Goal: Complete application form

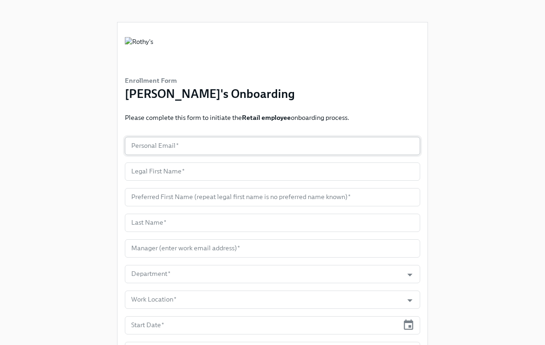
click at [214, 147] on input "text" at bounding box center [272, 146] width 295 height 18
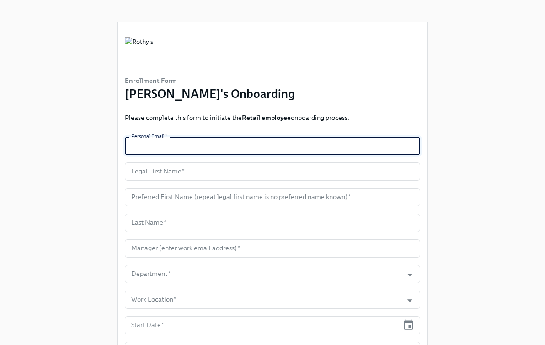
paste input "takaiborrelli@gmail.com"
type input "takaiborrelli@gmail.com"
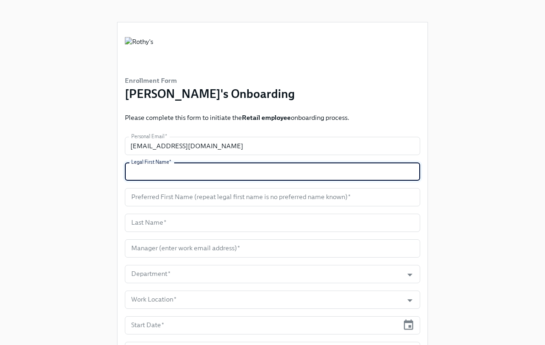
click at [197, 169] on input "text" at bounding box center [272, 171] width 295 height 18
paste input "Takai"
type input "Takai"
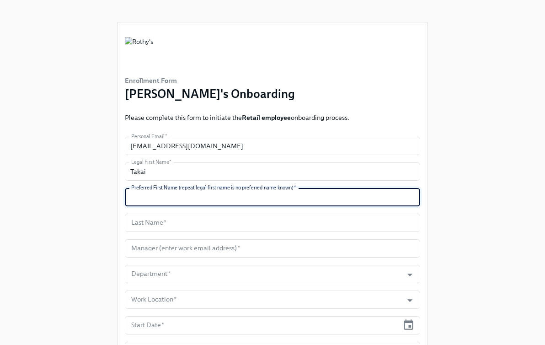
click at [177, 204] on input "text" at bounding box center [272, 197] width 295 height 18
paste input "Kai"
type input "Kai"
click at [202, 225] on input "text" at bounding box center [272, 222] width 295 height 18
paste input "Borrelli"
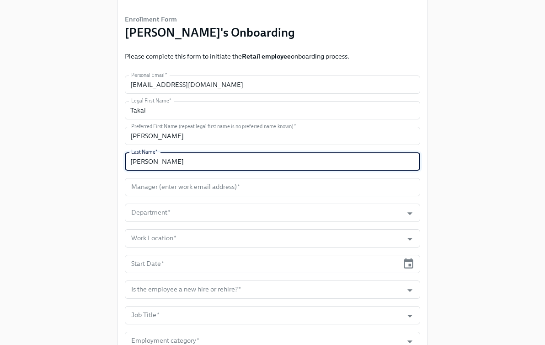
scroll to position [87, 0]
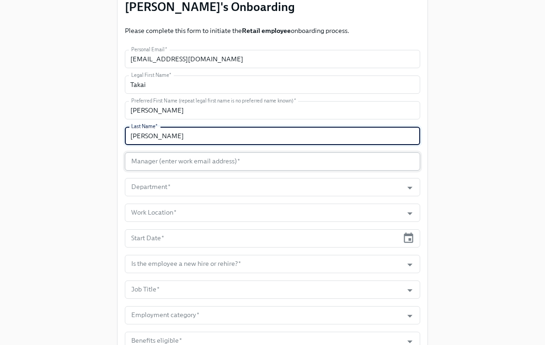
type input "Borrelli"
click at [234, 170] on input "text" at bounding box center [272, 161] width 295 height 18
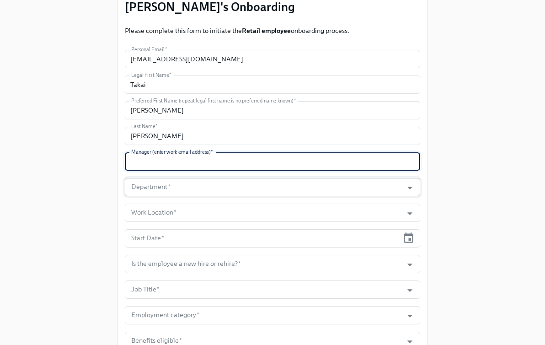
paste input "speterson@rothys.com"
type input "speterson@rothys.com"
click at [169, 191] on input "Department   *" at bounding box center [263, 187] width 269 height 18
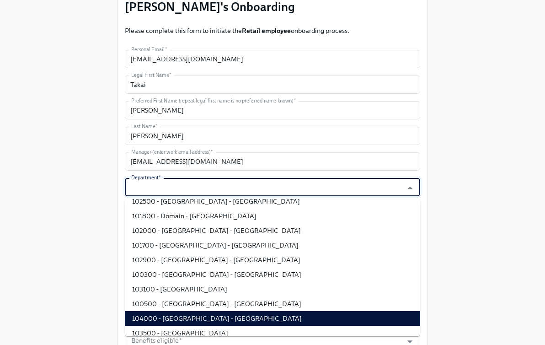
scroll to position [80, 0]
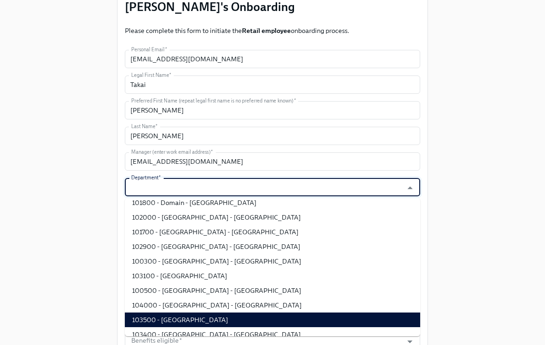
click at [198, 321] on li "103500 - Greenwich Ave - CT" at bounding box center [272, 319] width 295 height 15
type input "103500 - Greenwich Ave - CT"
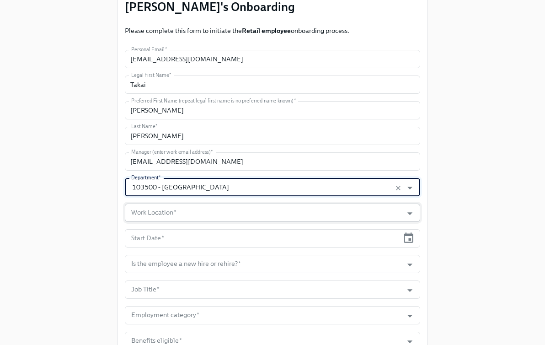
click at [283, 218] on input "Work Location   *" at bounding box center [263, 212] width 269 height 18
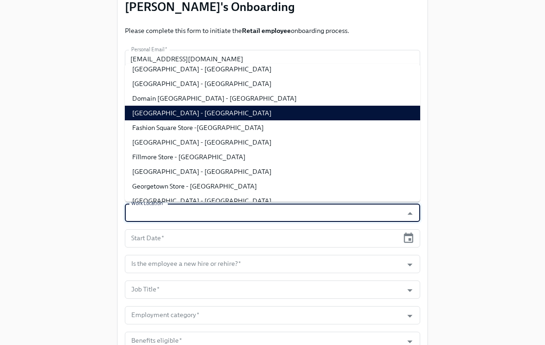
scroll to position [75, 0]
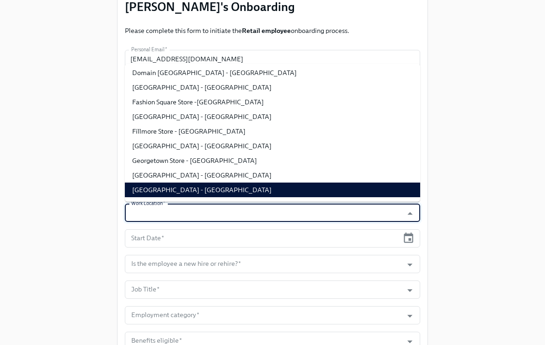
click at [274, 186] on li "Greenwich Ave Store - CT" at bounding box center [272, 189] width 295 height 15
type input "Greenwich Ave Store - CT"
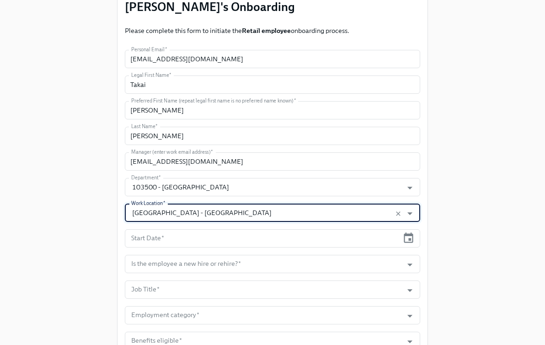
scroll to position [154, 0]
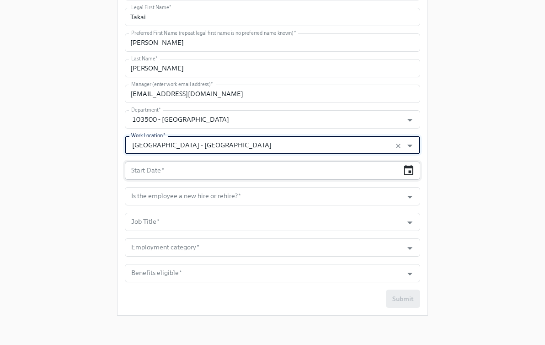
click at [404, 171] on icon "button" at bounding box center [409, 170] width 10 height 11
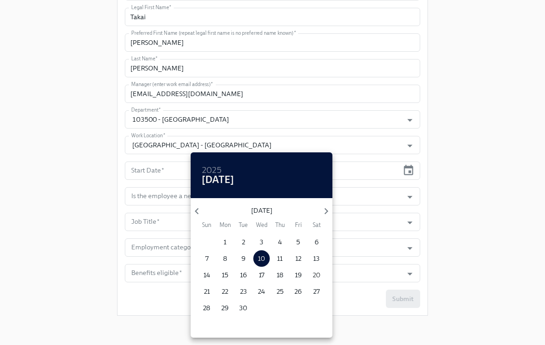
click at [319, 276] on p "20" at bounding box center [317, 274] width 8 height 9
type input "09/20/2025"
click at [396, 193] on div at bounding box center [272, 172] width 545 height 345
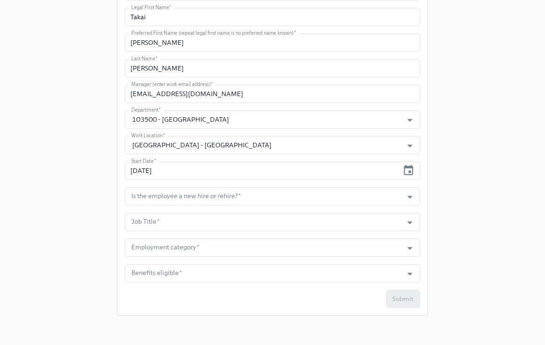
click at [409, 194] on icon "Open" at bounding box center [410, 197] width 12 height 12
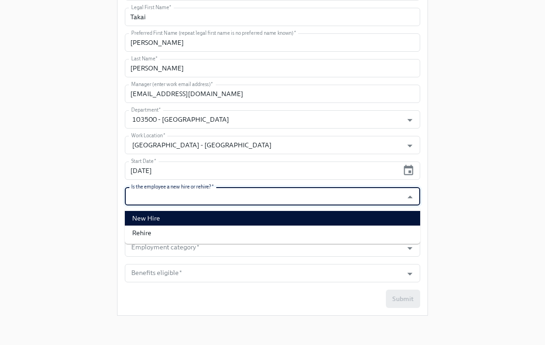
click at [399, 216] on li "New Hire" at bounding box center [272, 218] width 295 height 15
type input "New Hire"
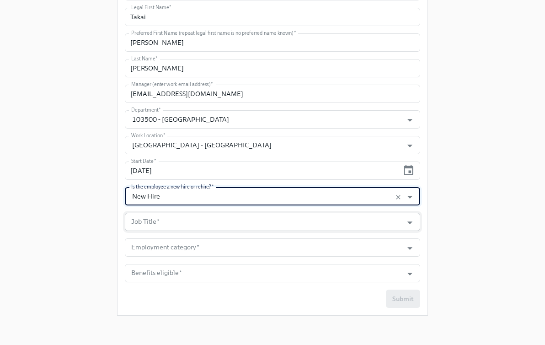
click at [365, 218] on input "Job Title   *" at bounding box center [263, 222] width 269 height 18
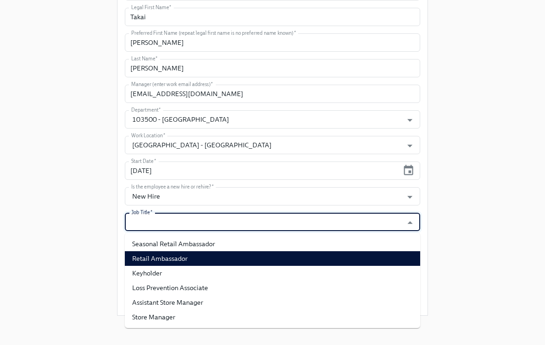
click at [352, 255] on li "Retail Ambassador" at bounding box center [272, 258] width 295 height 15
type input "Retail Ambassador"
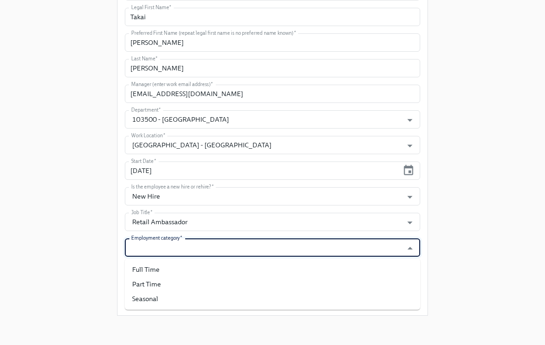
click at [154, 241] on input "Employment category   *" at bounding box center [263, 247] width 269 height 18
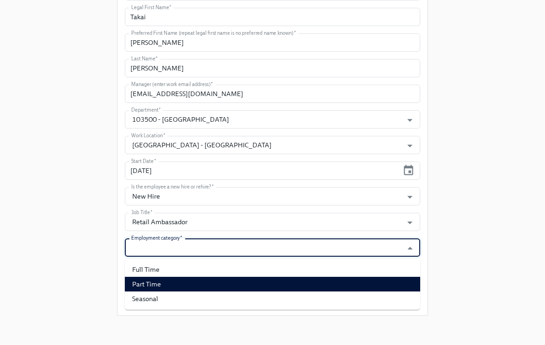
click at [163, 286] on li "Part Time" at bounding box center [272, 283] width 295 height 15
type input "Part Time"
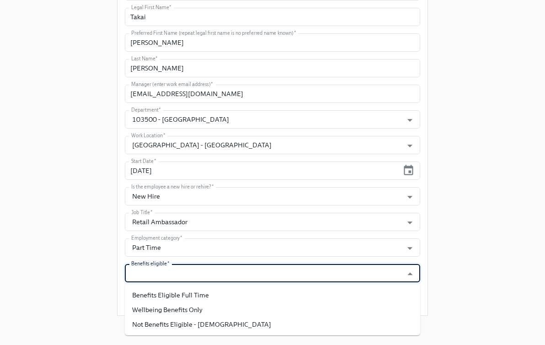
click at [172, 269] on input "Benefits eligible   *" at bounding box center [263, 273] width 269 height 18
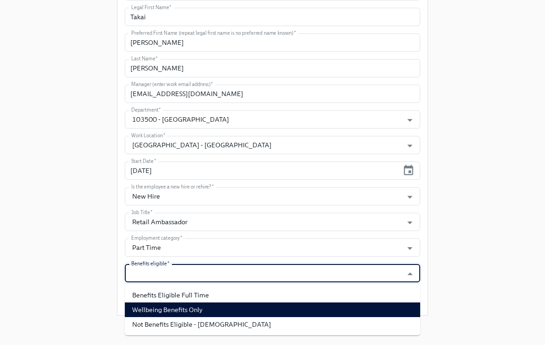
click at [174, 308] on li "Wellbeing Benefits Only" at bounding box center [272, 309] width 295 height 15
type input "Wellbeing Benefits Only"
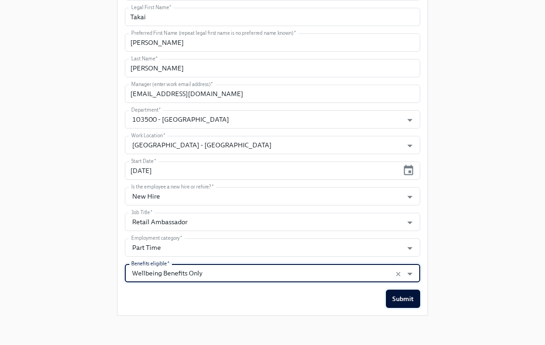
click at [400, 292] on button "Submit" at bounding box center [403, 298] width 34 height 18
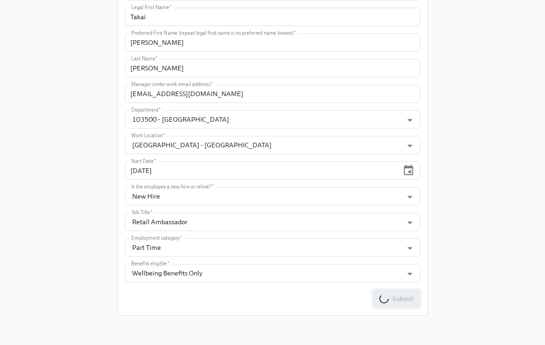
scroll to position [0, 0]
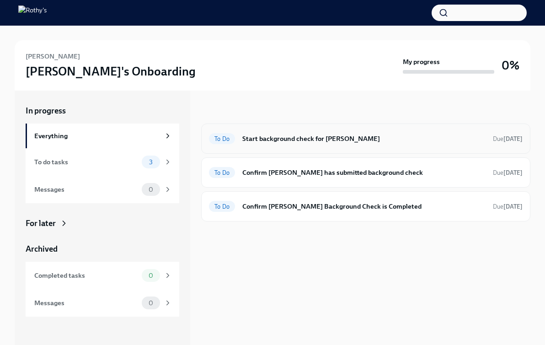
click at [310, 138] on h6 "Start background check for [PERSON_NAME]" at bounding box center [363, 138] width 243 height 10
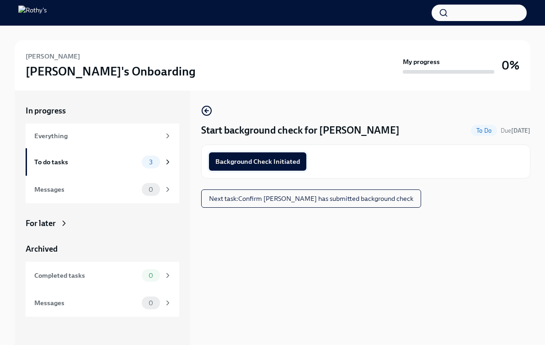
click at [280, 160] on span "Background Check Initiated" at bounding box center [257, 161] width 85 height 9
